Goal: Task Accomplishment & Management: Manage account settings

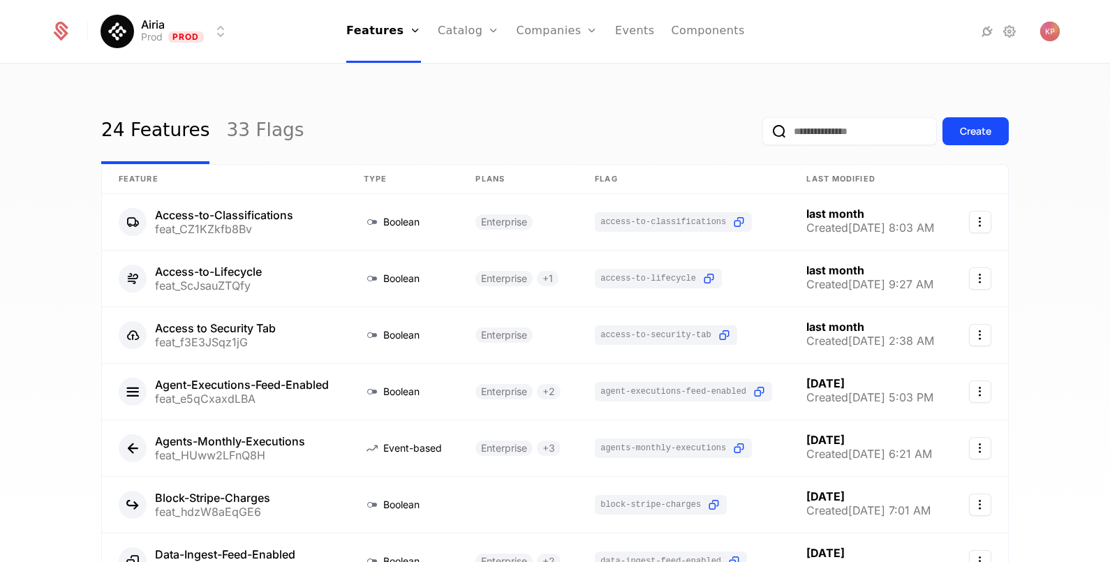
click at [544, 74] on link "Companies" at bounding box center [565, 68] width 64 height 11
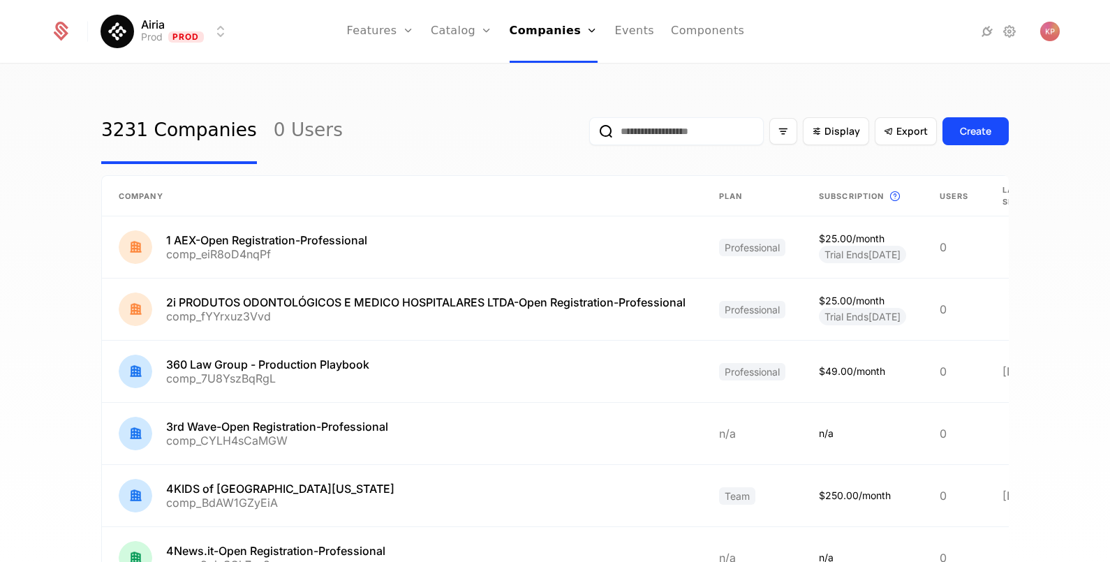
click at [662, 135] on input "email" at bounding box center [676, 131] width 174 height 28
paste input "**********"
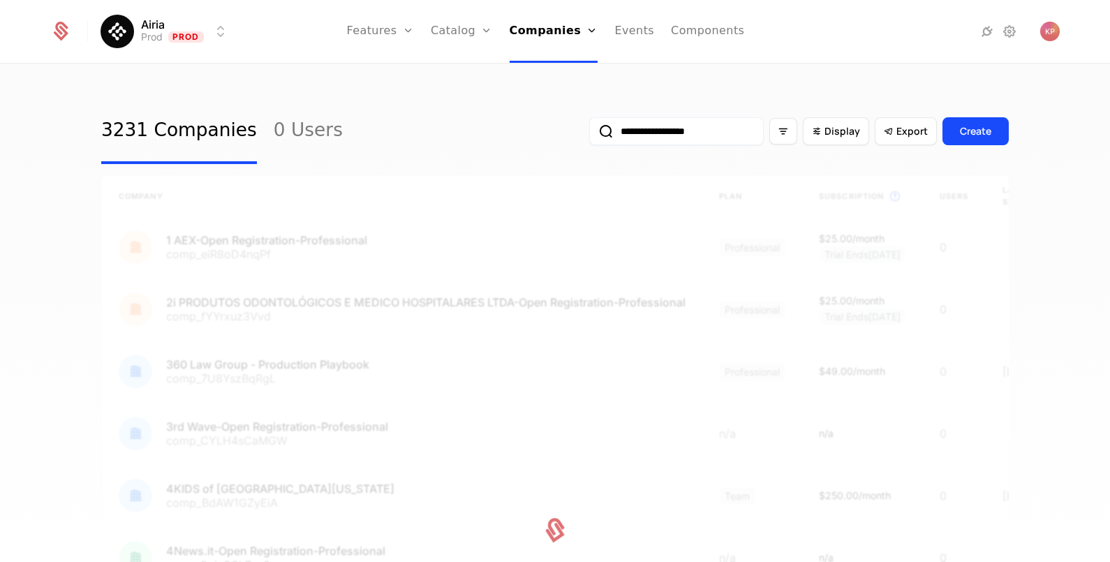
type input "**********"
click at [589, 134] on button "submit" at bounding box center [589, 134] width 0 height 0
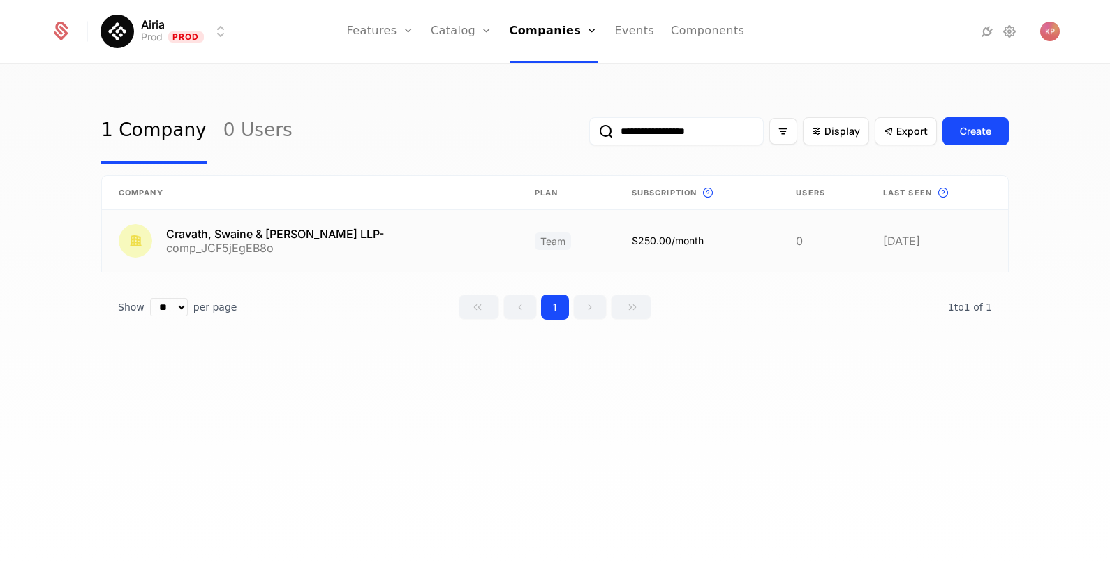
click at [386, 237] on link at bounding box center [310, 240] width 416 height 61
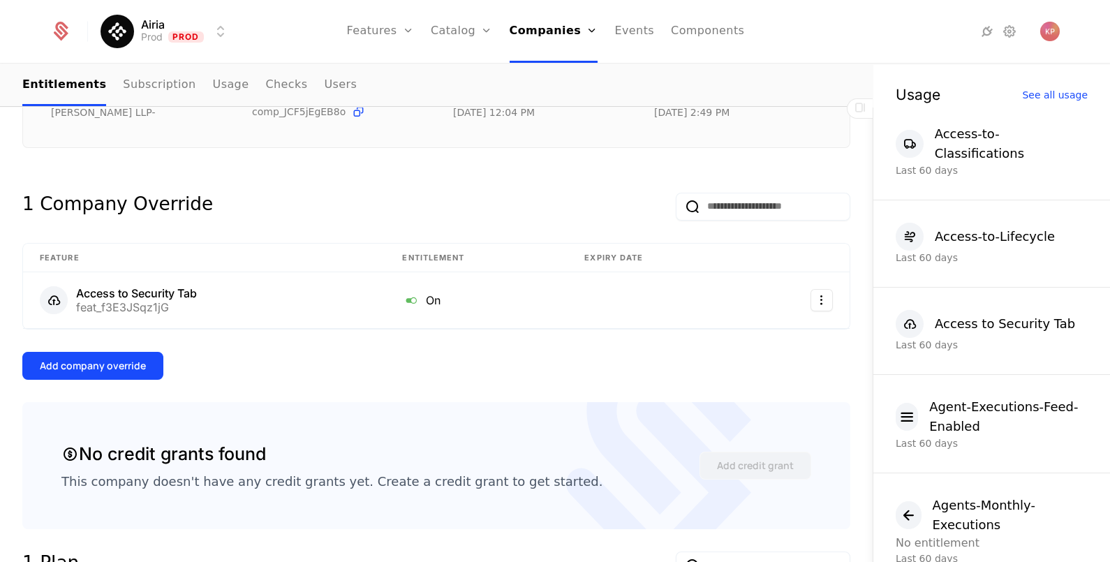
scroll to position [262, 0]
click at [87, 357] on div "Add company override" at bounding box center [93, 364] width 106 height 14
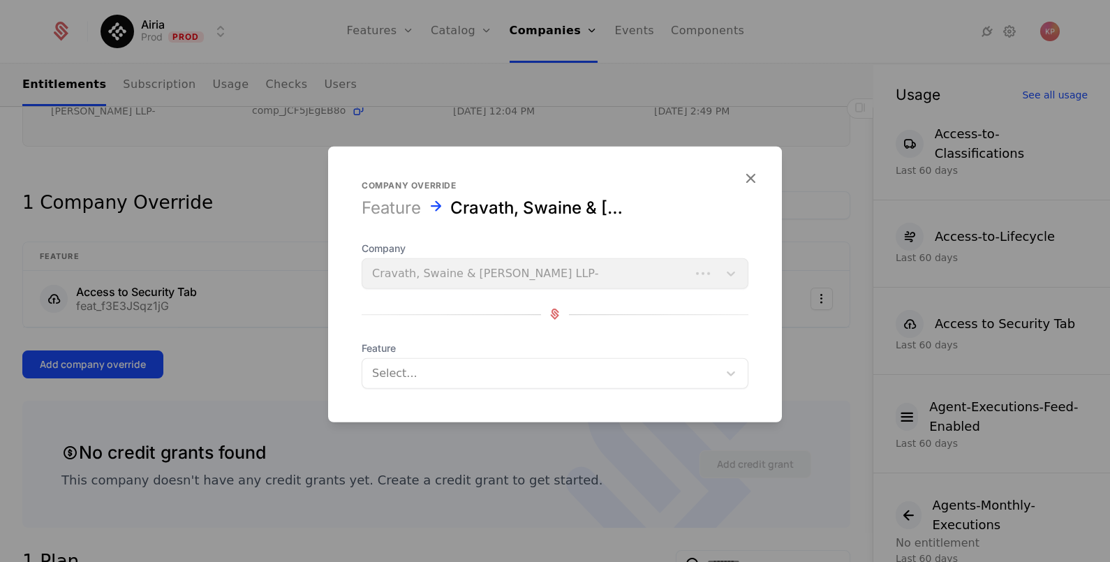
click at [433, 367] on div at bounding box center [540, 373] width 336 height 20
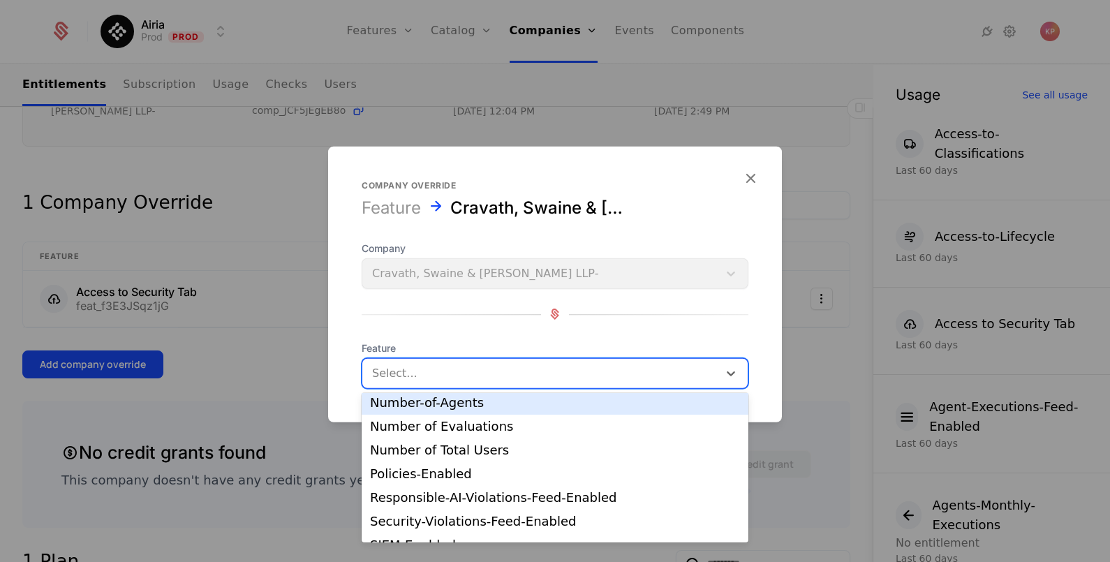
scroll to position [227, 0]
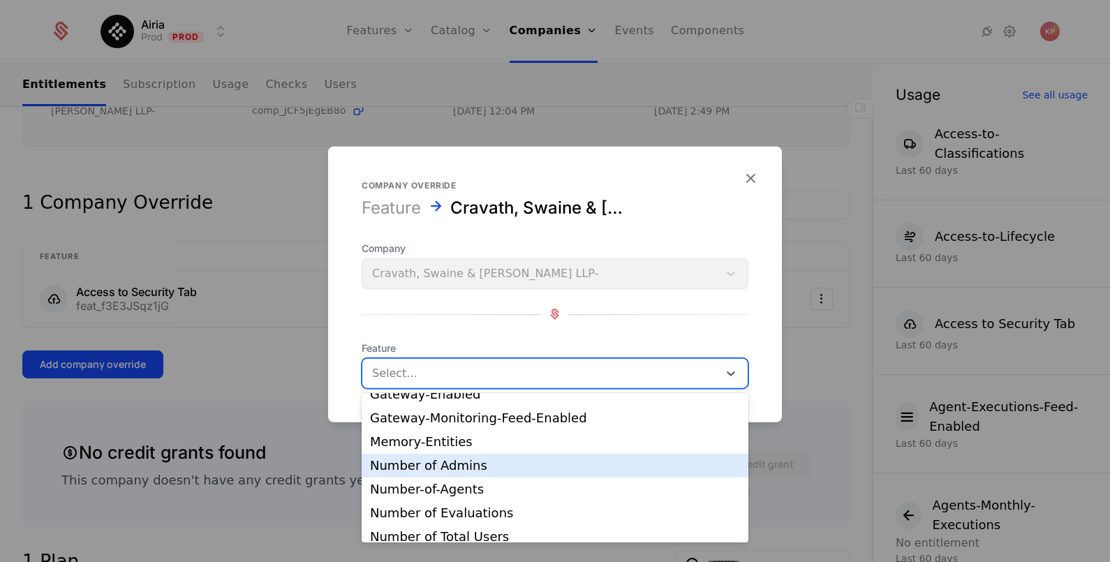
click at [492, 466] on div "Number of Admins" at bounding box center [555, 465] width 370 height 13
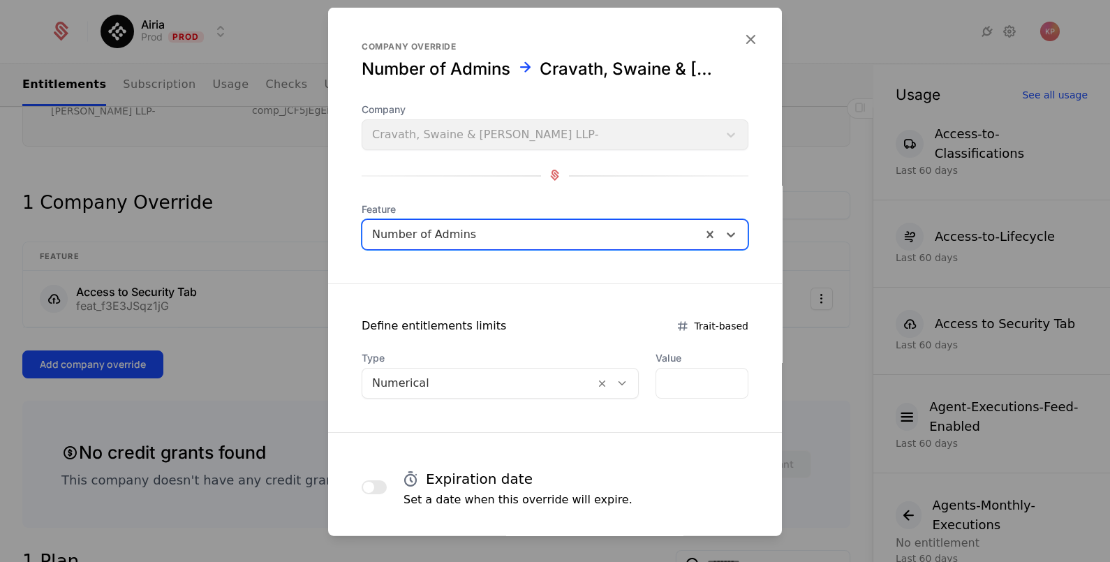
drag, startPoint x: 477, startPoint y: 372, endPoint x: 468, endPoint y: 397, distance: 26.5
click at [477, 373] on div at bounding box center [478, 383] width 213 height 20
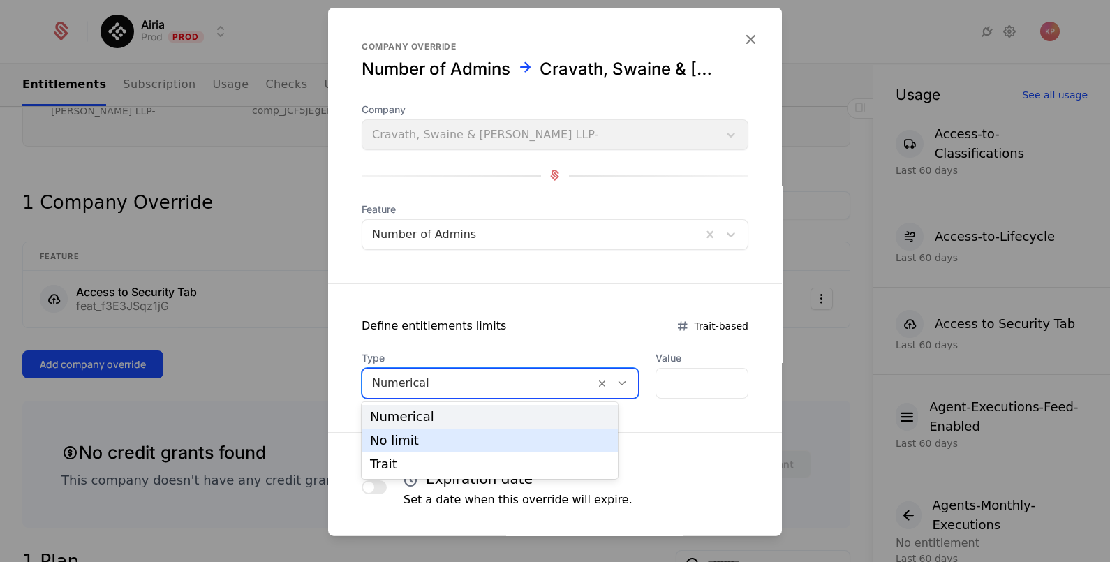
drag, startPoint x: 464, startPoint y: 435, endPoint x: 534, endPoint y: 433, distance: 69.8
click at [466, 434] on div "No limit" at bounding box center [489, 440] width 239 height 13
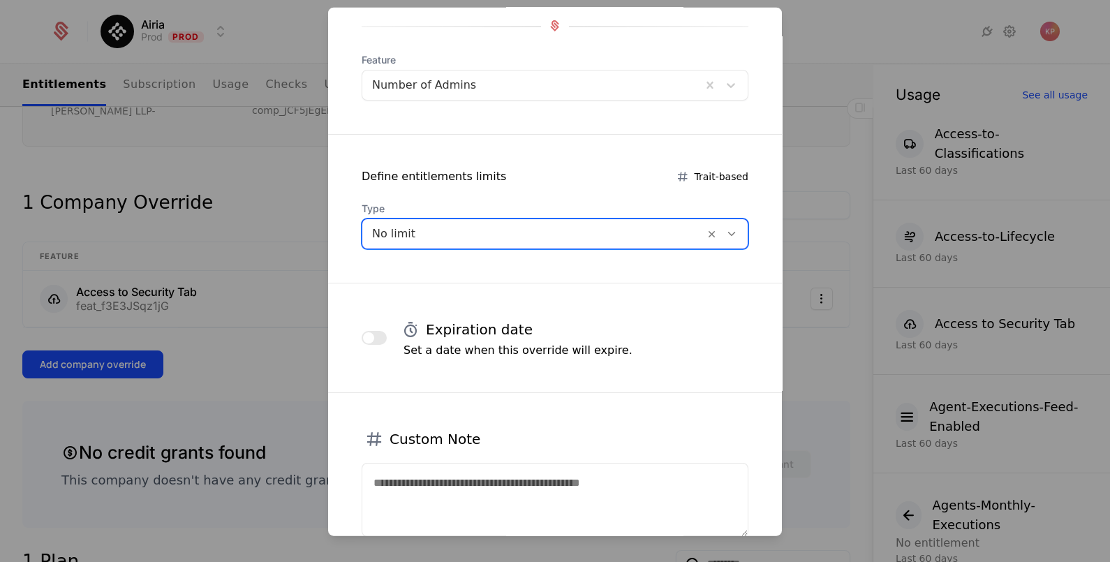
scroll to position [245, 0]
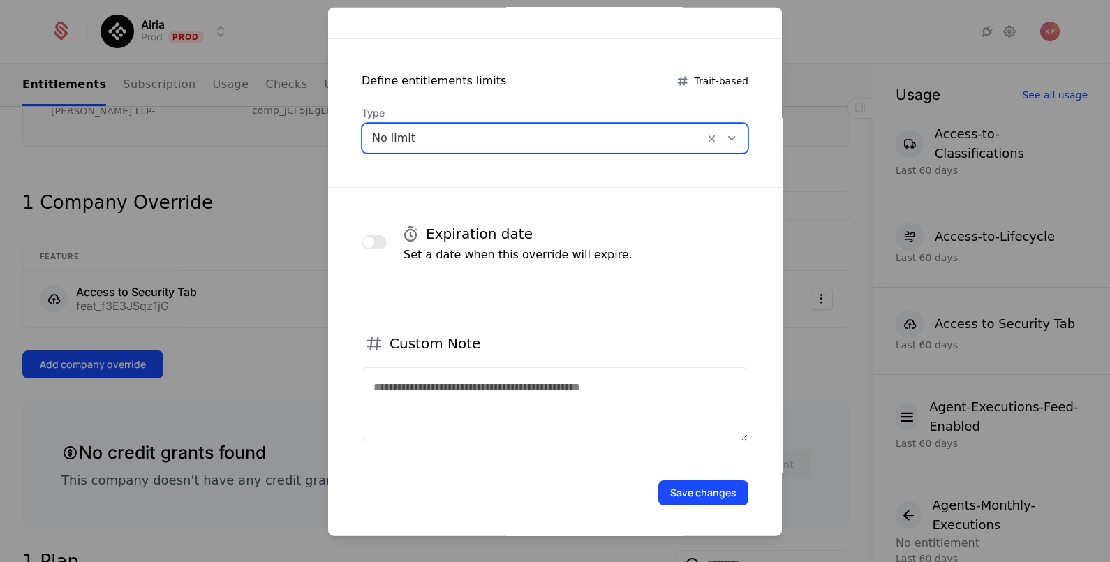
click at [695, 486] on button "Save changes" at bounding box center [703, 491] width 90 height 25
